Goal: Information Seeking & Learning: Learn about a topic

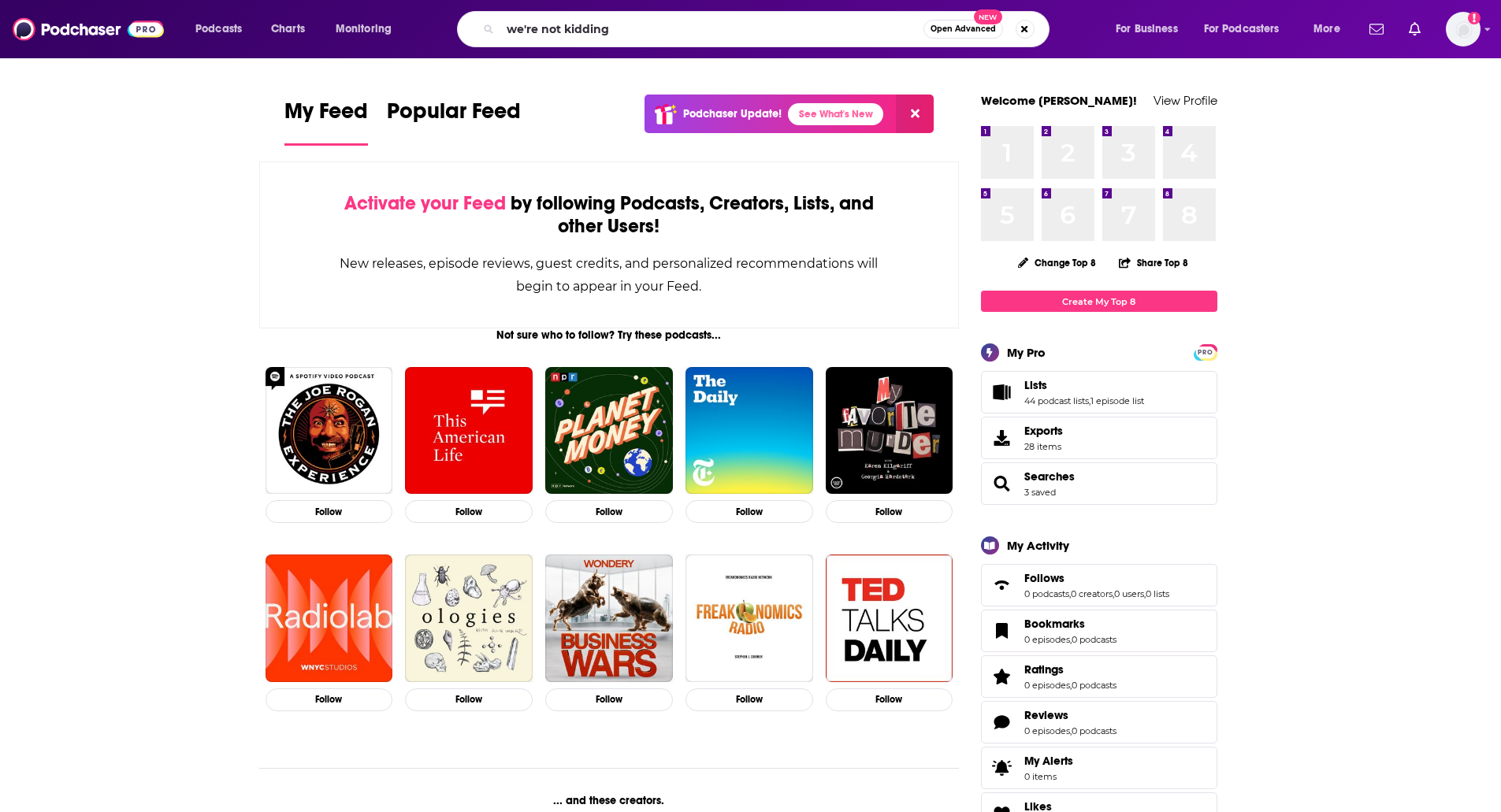
type input "we're not kidding"
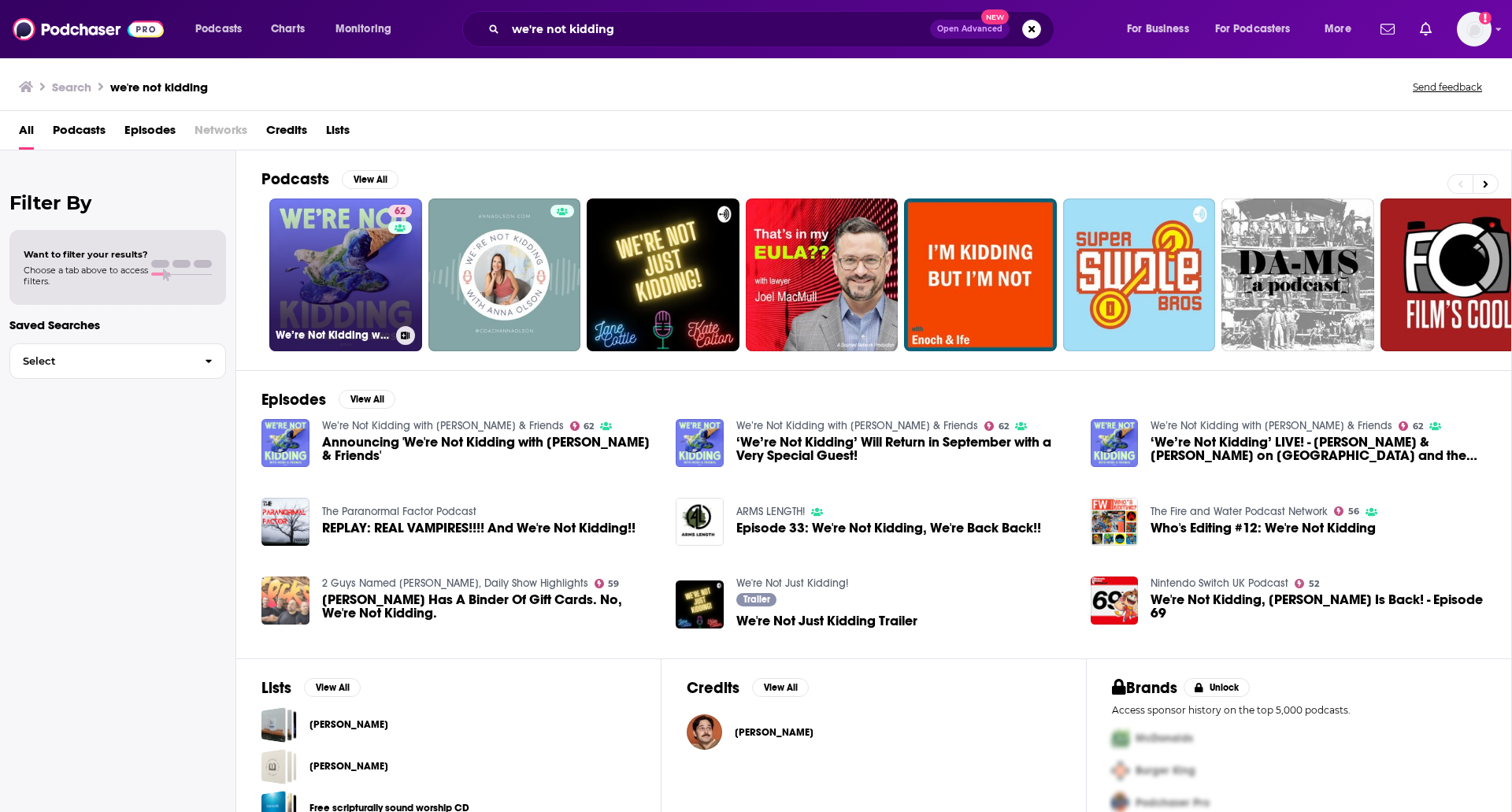
click at [316, 251] on link "62 We’re Not Kidding with [PERSON_NAME] & Friends" at bounding box center [346, 275] width 153 height 153
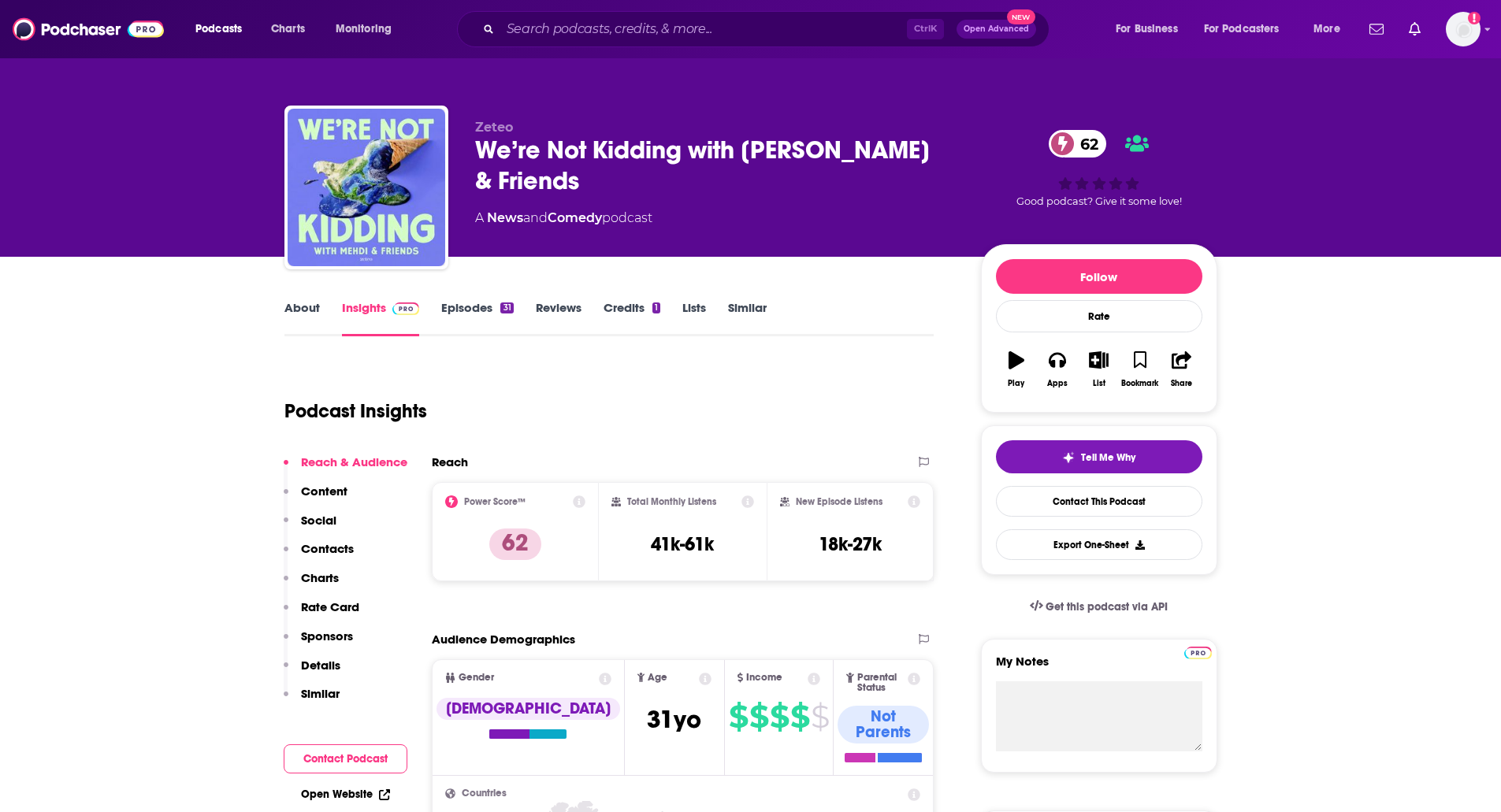
click at [347, 554] on p "Contacts" at bounding box center [326, 548] width 52 height 15
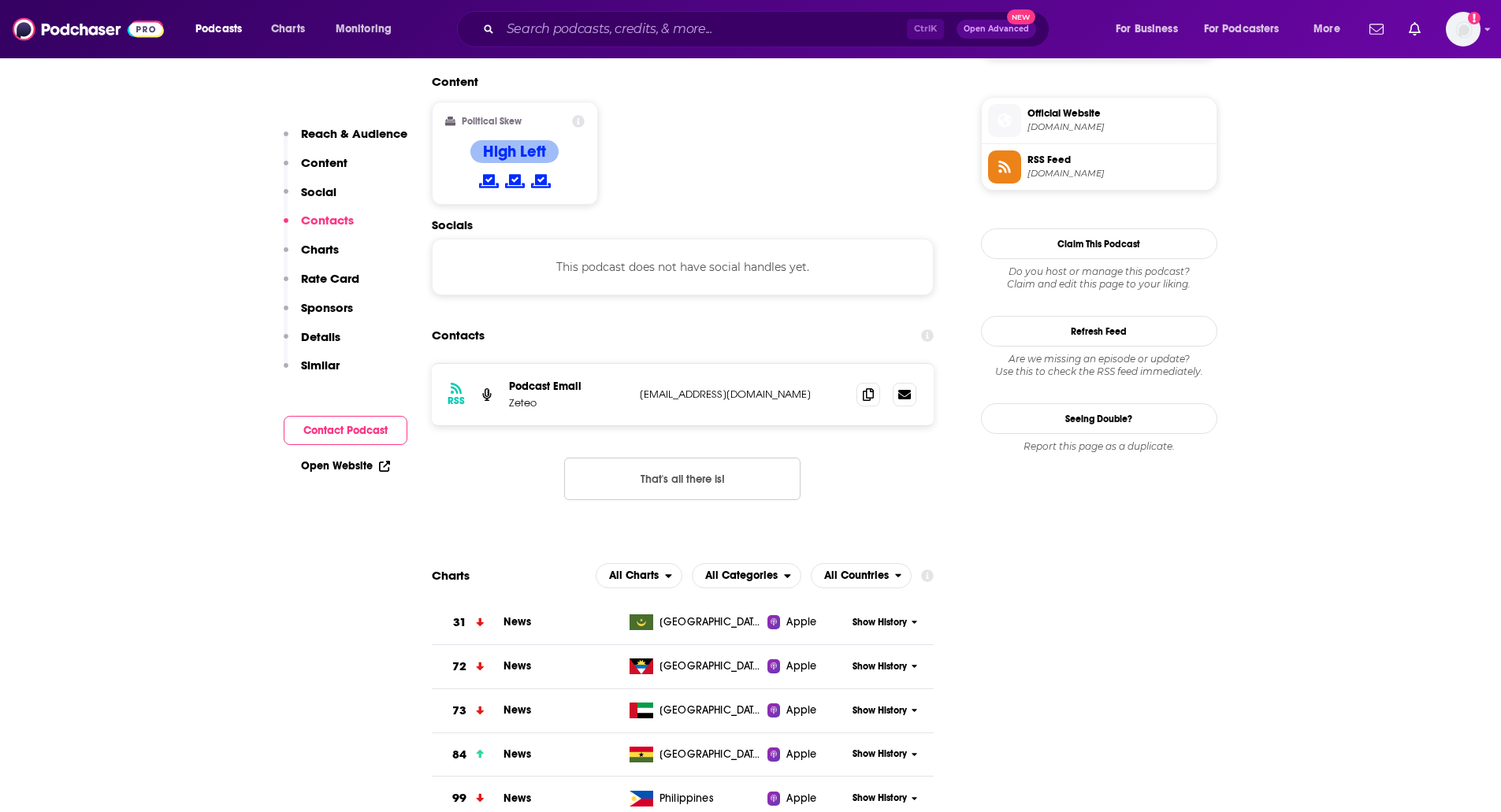
scroll to position [1266, 0]
